Goal: Find specific page/section: Find specific page/section

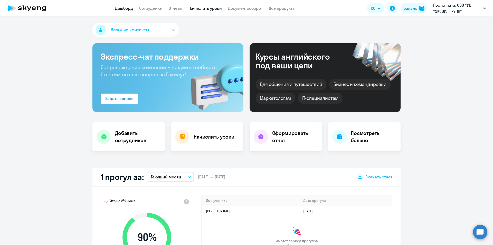
select select "30"
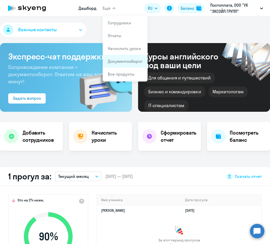
click at [116, 59] on app-menu-item-link "Документооборот" at bounding box center [125, 61] width 35 height 6
click at [109, 7] on span "Ещё" at bounding box center [107, 8] width 8 height 6
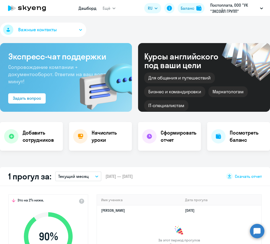
click at [110, 9] on button "Ещё" at bounding box center [109, 8] width 13 height 10
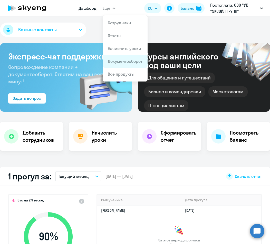
click at [115, 58] on li "Документооборот" at bounding box center [125, 61] width 45 height 13
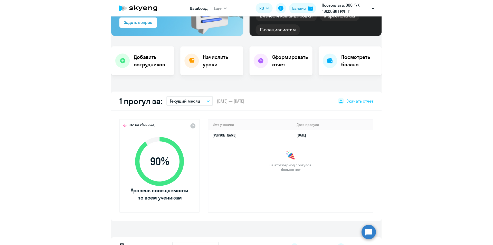
scroll to position [77, 0]
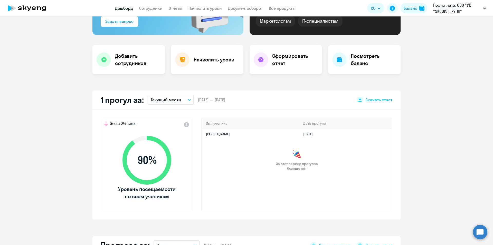
click at [241, 12] on app-header "Дашборд Сотрудники Отчеты Начислить уроки Документооборот Все продукты Дашборд …" at bounding box center [246, 8] width 493 height 16
click at [241, 7] on link "Документооборот" at bounding box center [245, 8] width 35 height 5
